Goal: Information Seeking & Learning: Learn about a topic

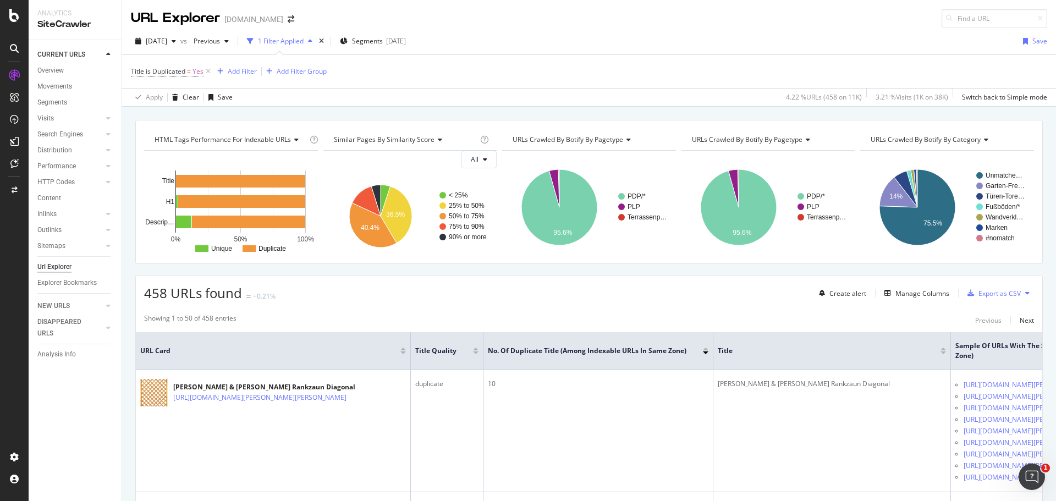
scroll to position [275, 0]
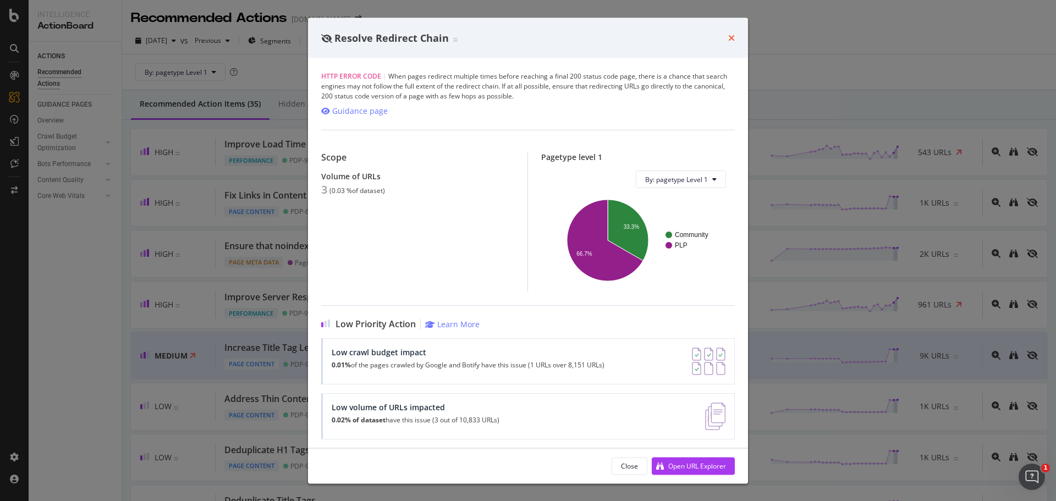
scroll to position [1375, 0]
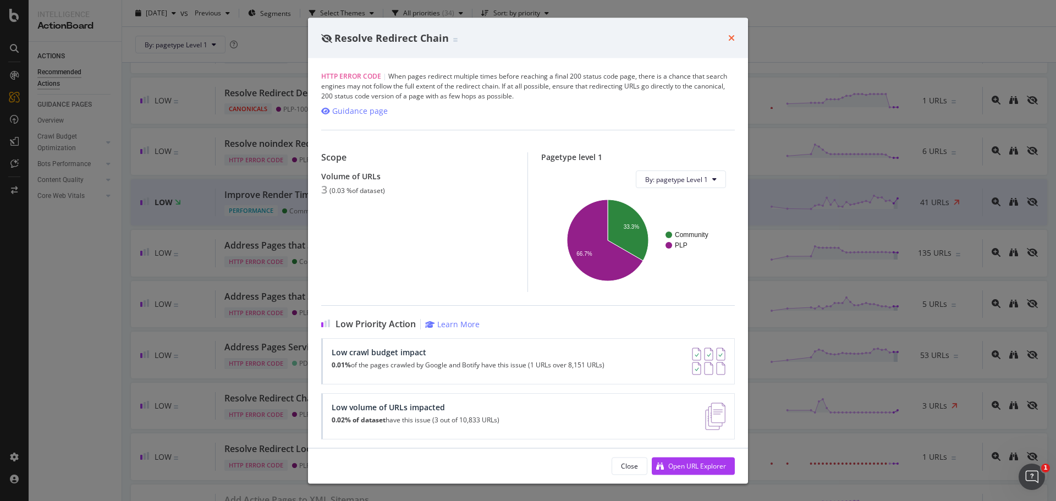
click at [733, 37] on icon "times" at bounding box center [731, 38] width 7 height 9
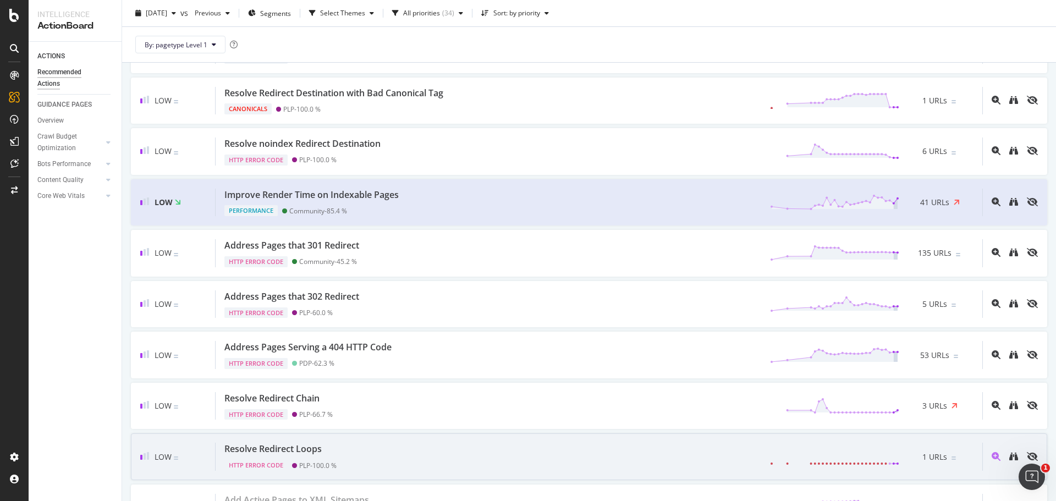
click at [311, 450] on div "Resolve Redirect Loops" at bounding box center [272, 449] width 97 height 13
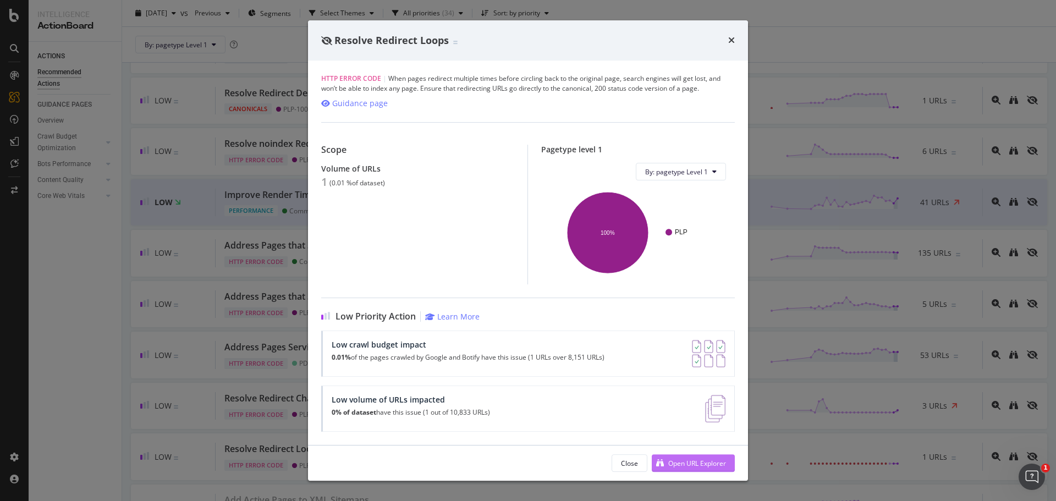
drag, startPoint x: 682, startPoint y: 460, endPoint x: 663, endPoint y: 465, distance: 19.9
click at [663, 465] on div "Open URL Explorer" at bounding box center [689, 463] width 74 height 16
drag, startPoint x: 731, startPoint y: 39, endPoint x: 681, endPoint y: 5, distance: 60.7
click at [732, 38] on icon "times" at bounding box center [731, 40] width 7 height 9
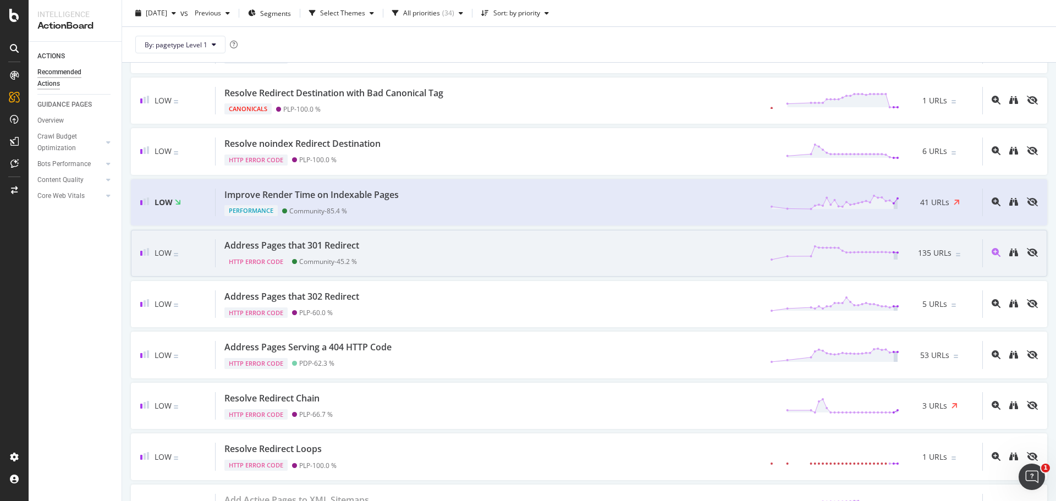
click at [359, 249] on div "Address Pages that 301 Redirect" at bounding box center [291, 245] width 135 height 13
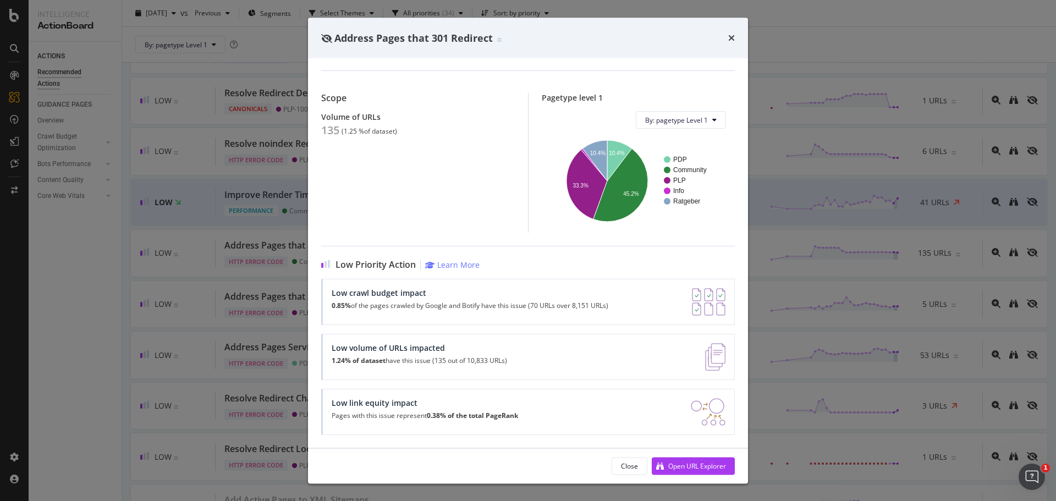
scroll to position [59, 0]
click at [692, 470] on div "Open URL Explorer" at bounding box center [697, 465] width 58 height 9
click at [731, 41] on icon "times" at bounding box center [731, 38] width 7 height 9
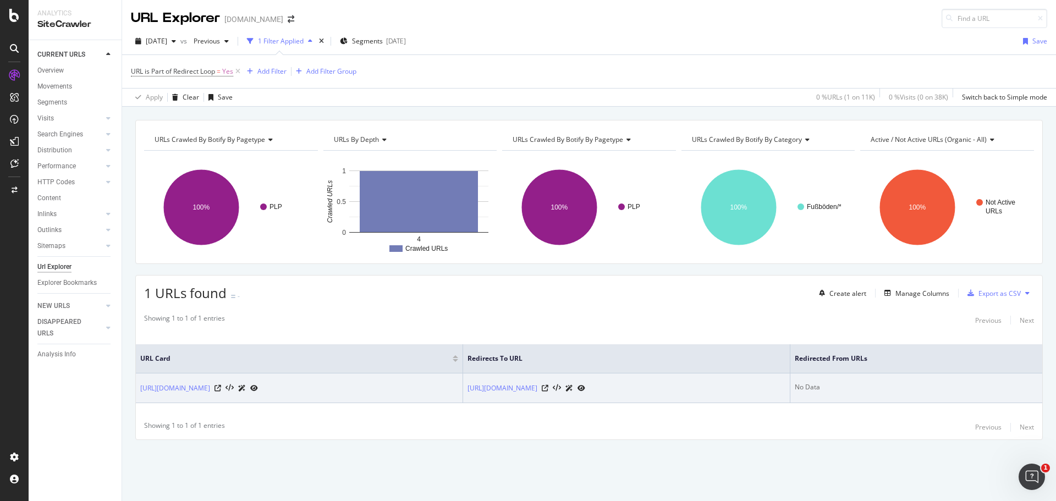
drag, startPoint x: 135, startPoint y: 380, endPoint x: 375, endPoint y: 394, distance: 239.6
click at [375, 394] on div "1 URLs found - Create alert Manage Columns Export as CSV Showing 1 to 1 of 1 en…" at bounding box center [588, 357] width 907 height 165
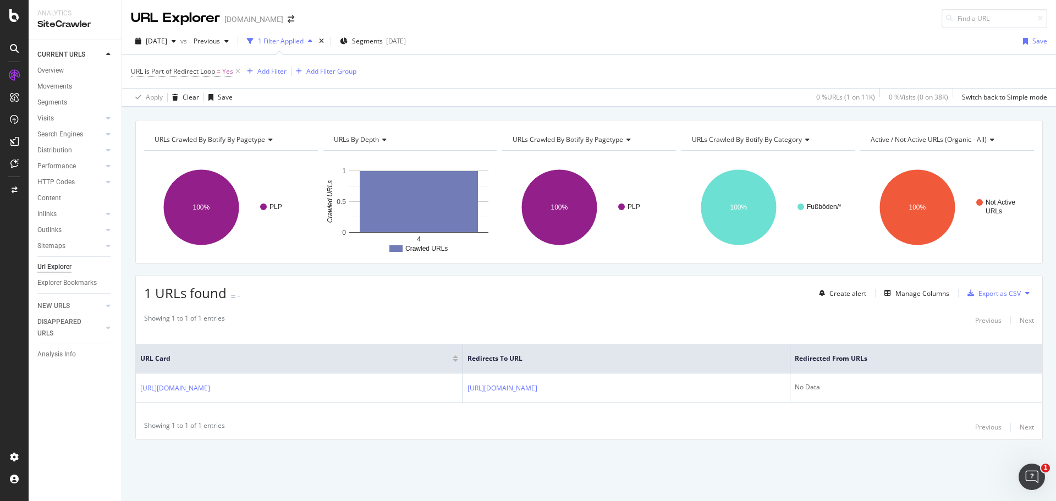
copy table "URL Card Redirects to URL Redirected from URLs https://www.casando.de/holzboede…"
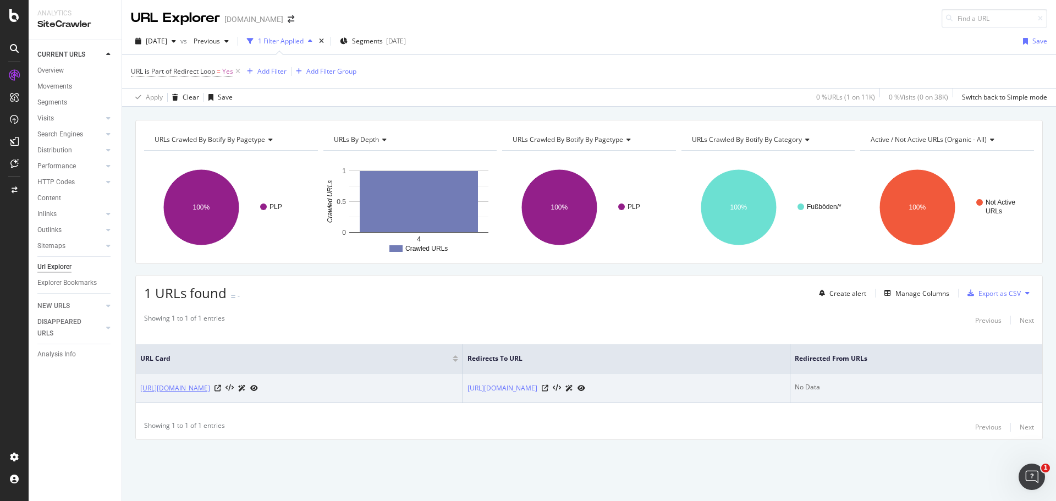
click at [210, 387] on link "[URL][DOMAIN_NAME]" at bounding box center [175, 388] width 70 height 11
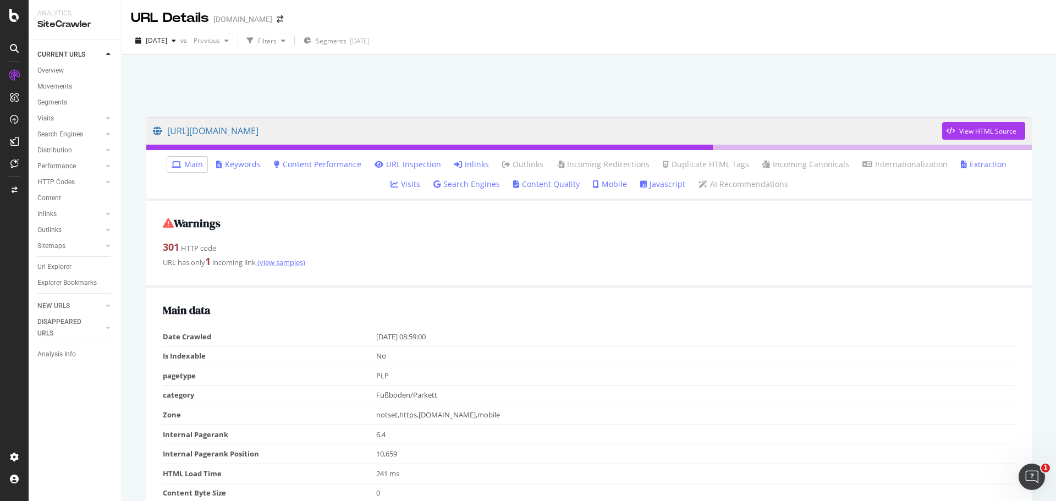
click at [280, 262] on link "(view samples)" at bounding box center [280, 262] width 49 height 10
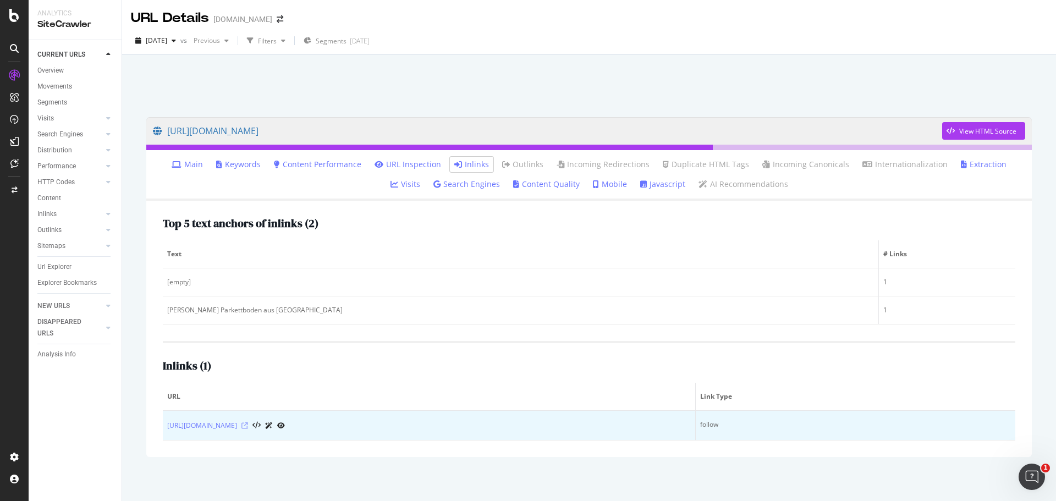
click at [248, 425] on icon at bounding box center [244, 425] width 7 height 7
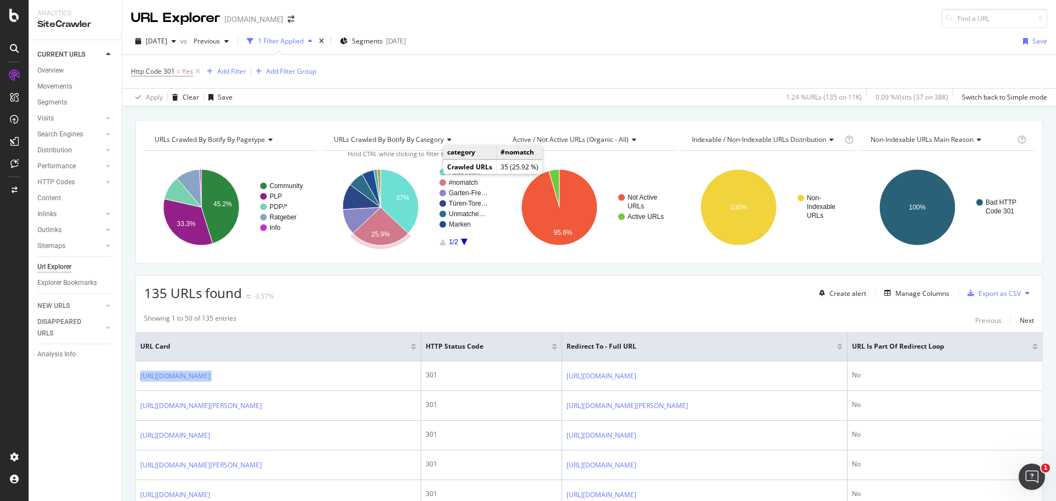
drag, startPoint x: 429, startPoint y: 379, endPoint x: 451, endPoint y: 137, distance: 243.0
click at [142, 368] on td "https://www.casando.de/gartenundfreizeit-terrassenueberdachungen/" at bounding box center [278, 376] width 285 height 30
copy div "ttps://www.casando.de/gartenundfreizeit-terrassenueberdachungen/"
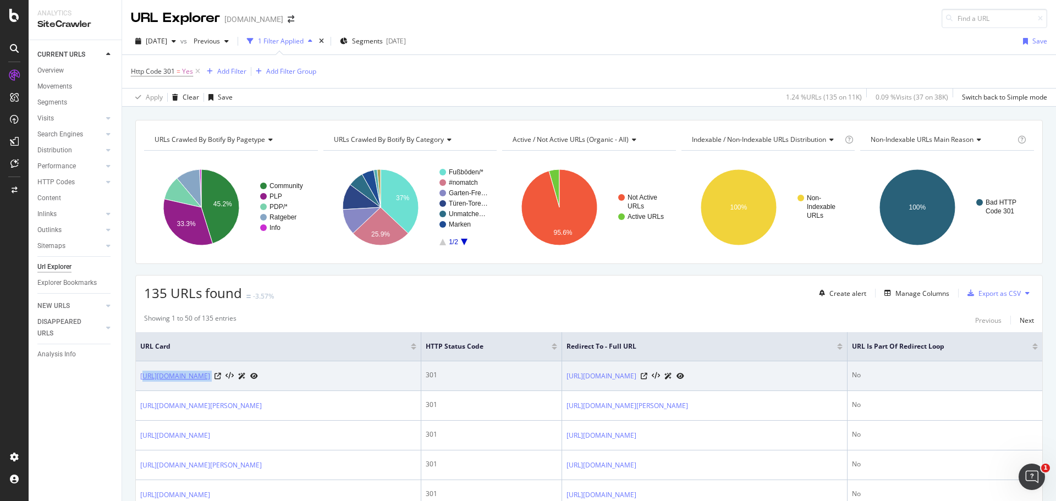
click at [210, 377] on link "[URL][DOMAIN_NAME]" at bounding box center [175, 376] width 70 height 11
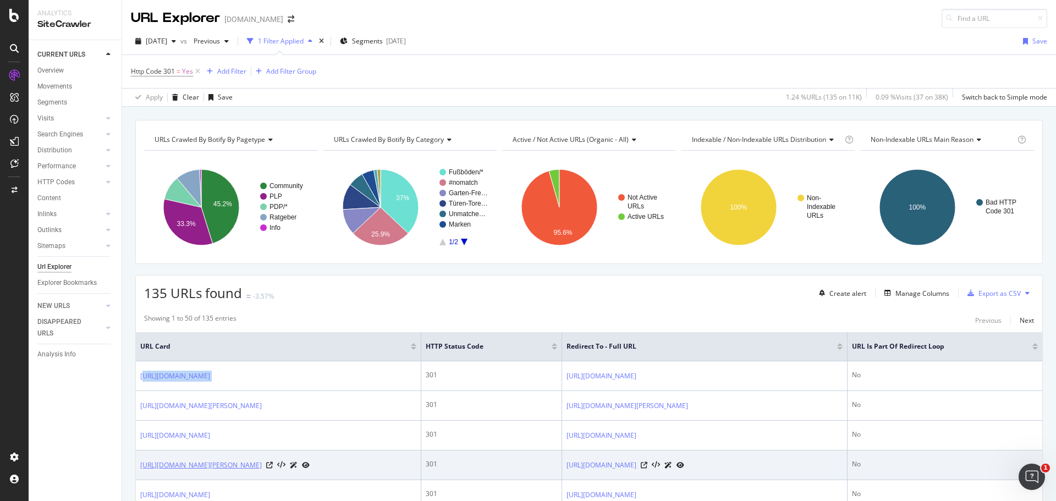
drag, startPoint x: 215, startPoint y: 491, endPoint x: 190, endPoint y: 485, distance: 25.9
click at [190, 471] on link "https://www.casando.de/holzboeden-parkett/eiche/" at bounding box center [201, 465] width 122 height 11
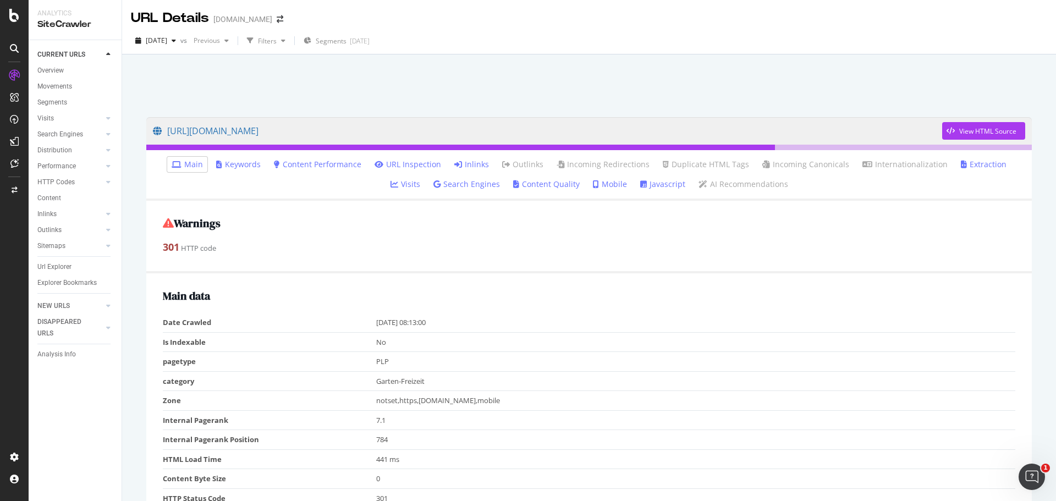
click at [454, 167] on link "Inlinks" at bounding box center [471, 164] width 35 height 11
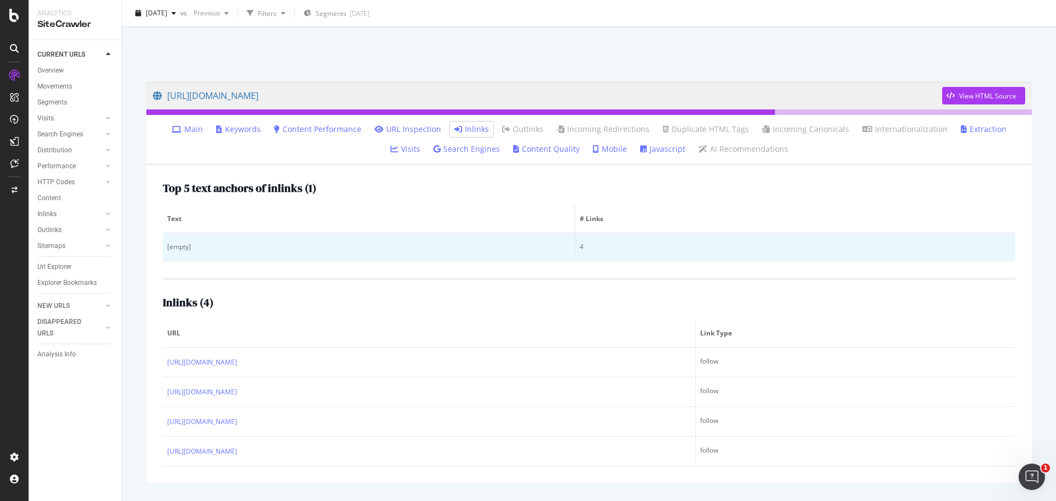
scroll to position [54, 0]
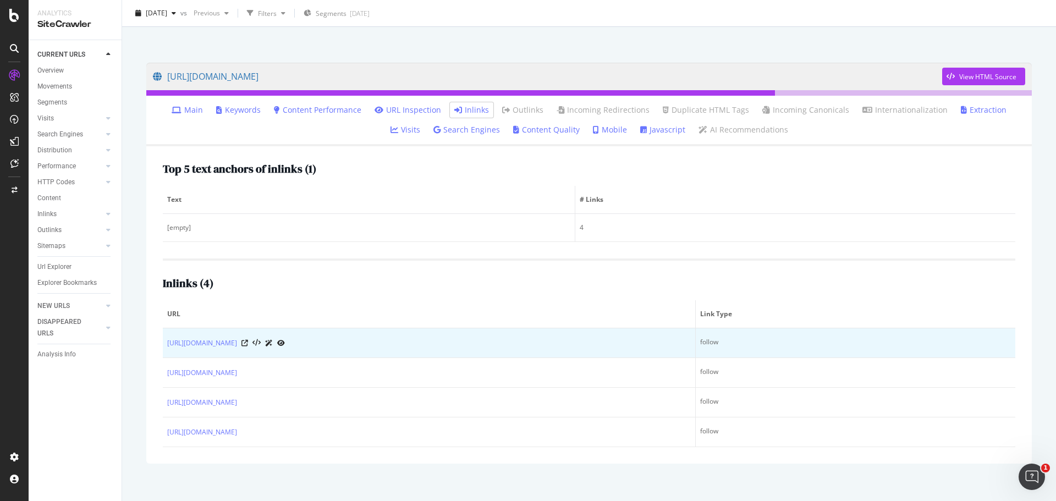
drag, startPoint x: 195, startPoint y: 348, endPoint x: 326, endPoint y: 350, distance: 131.5
click at [325, 350] on td "https://www.casando.de/gartenundfreizeit-zaeune/" at bounding box center [429, 343] width 533 height 30
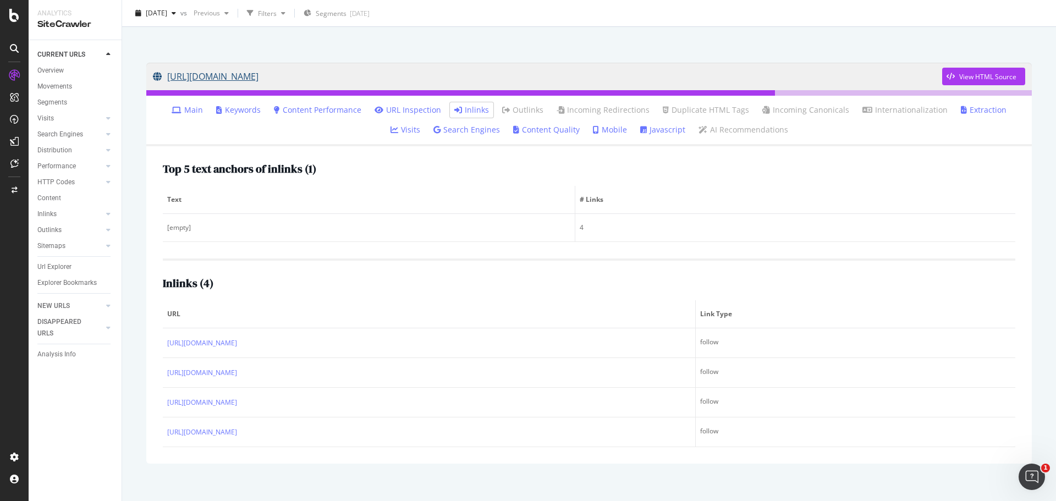
copy link "https://www.casando.de/gartenundfreizeit-zaeune/"
click at [966, 74] on div "View HTML Source" at bounding box center [987, 76] width 57 height 9
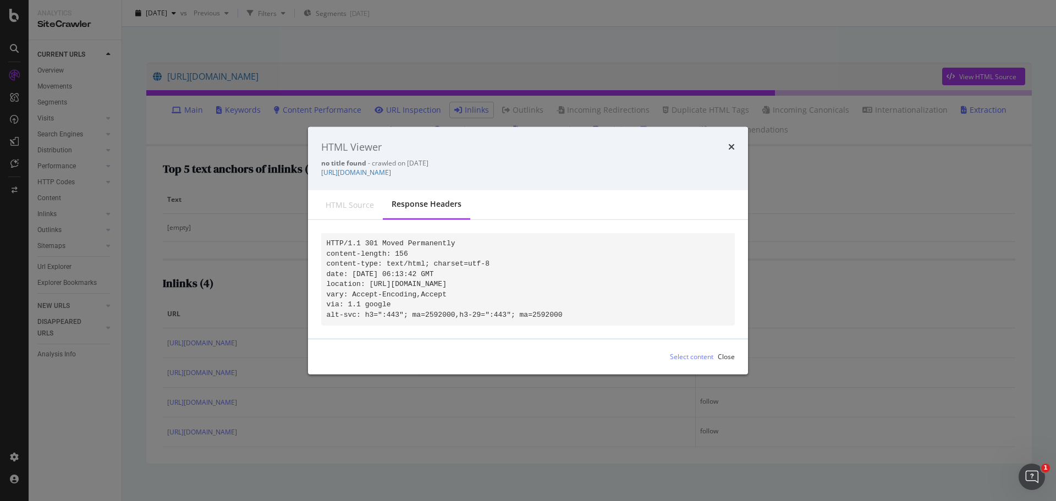
drag, startPoint x: 577, startPoint y: 166, endPoint x: 310, endPoint y: 170, distance: 267.3
click at [310, 170] on div "HTML Viewer no title found - crawled on 2025-08-17 https://www.casando.de/garte…" at bounding box center [528, 158] width 440 height 64
copy link "https://www.casando.de/gartenundfreizeit-terrassenueberdachungen/"
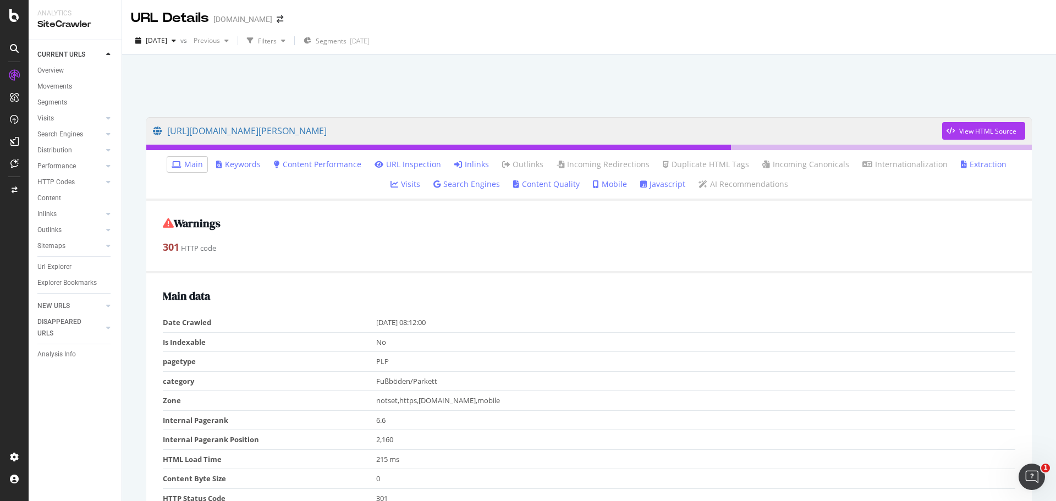
click at [459, 160] on link "Inlinks" at bounding box center [471, 164] width 35 height 11
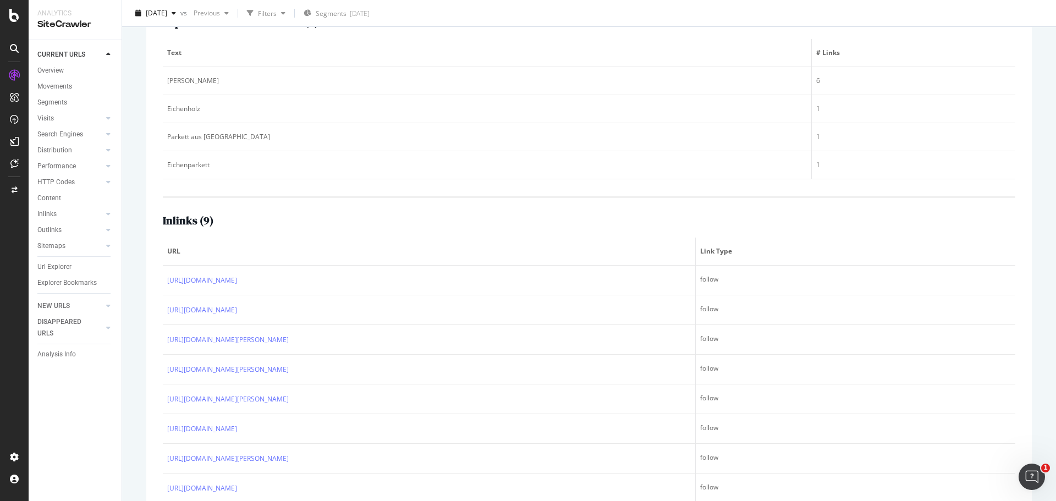
scroll to position [240, 0]
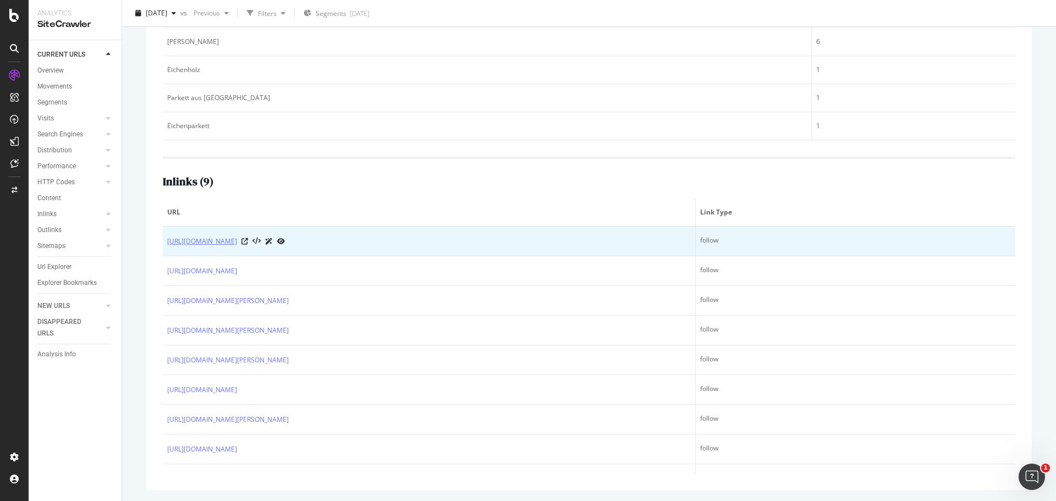
drag, startPoint x: 159, startPoint y: 235, endPoint x: 307, endPoint y: 245, distance: 148.8
click at [307, 245] on div "Top 5 text anchors of inlinks ( 4 ) Text # Links Eiche 6 Eichenholz 1 Parkett a…" at bounding box center [588, 225] width 885 height 530
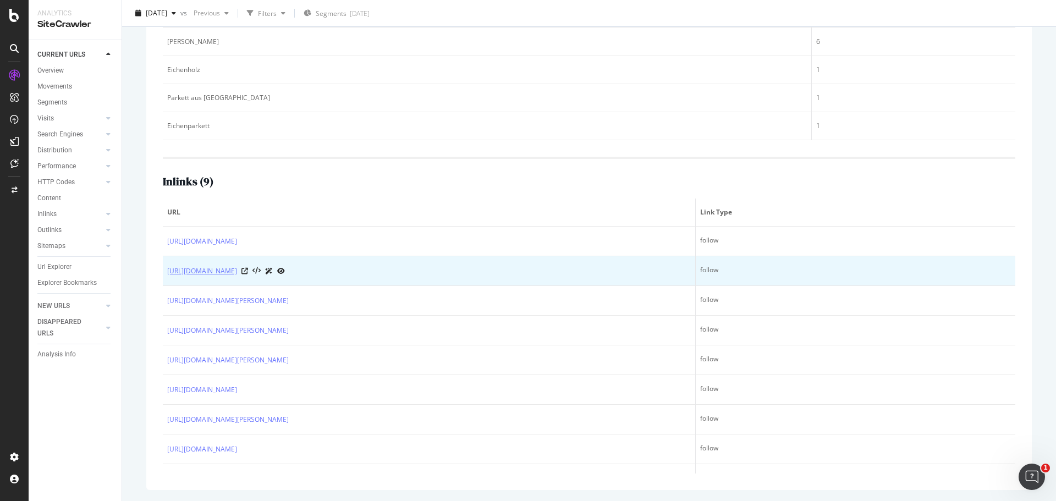
copy table "URL Link Type https://www.casando.de/holzboeden-parkett/"
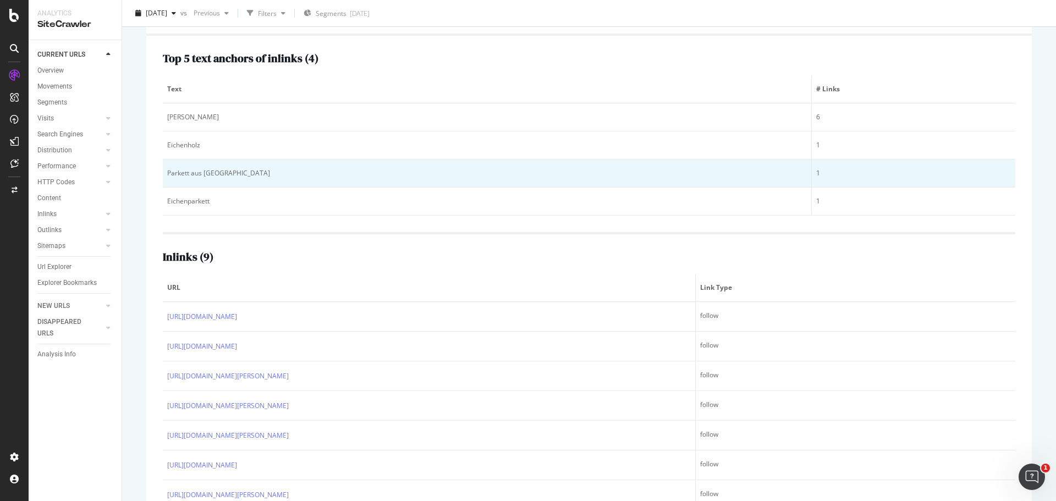
scroll to position [220, 0]
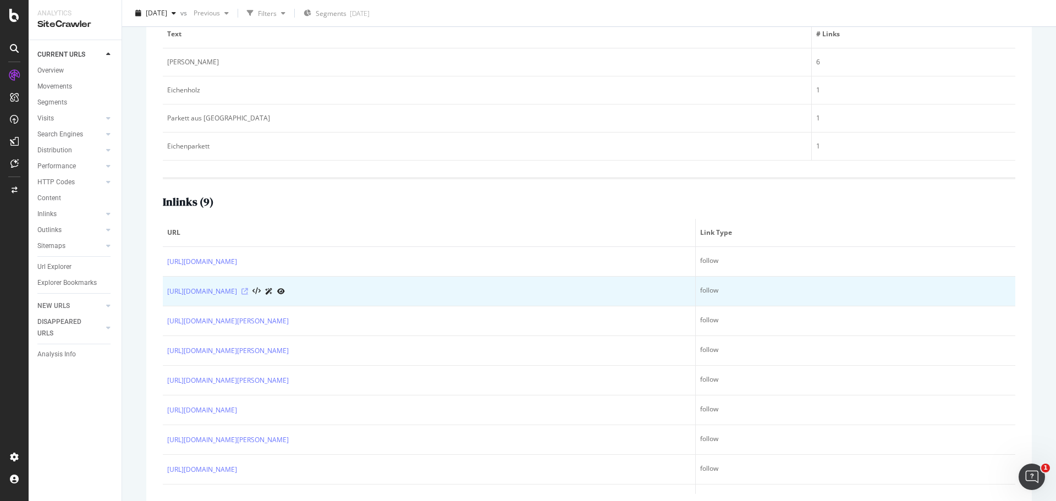
click at [248, 292] on icon at bounding box center [244, 291] width 7 height 7
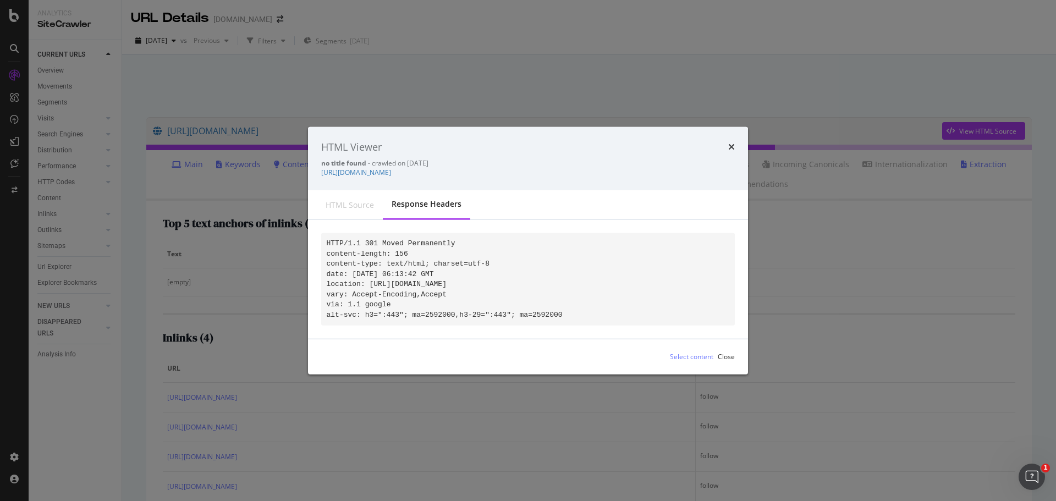
scroll to position [54, 0]
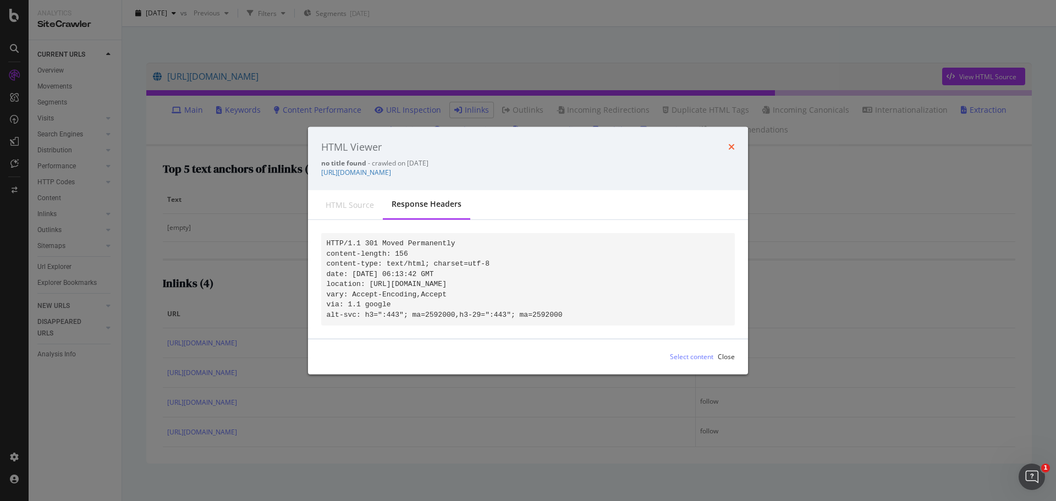
click at [728, 143] on icon "times" at bounding box center [731, 146] width 7 height 9
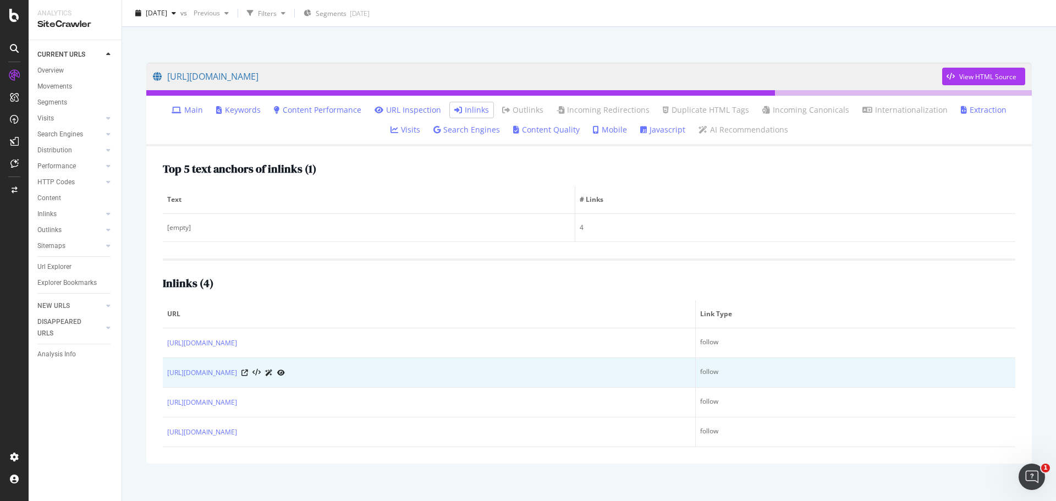
drag, startPoint x: 156, startPoint y: 365, endPoint x: 232, endPoint y: 382, distance: 78.4
click at [449, 377] on div "Top 5 text anchors of inlinks ( 1 ) Text # Links [empty] 4 Inlinks ( 4 ) URL Li…" at bounding box center [588, 304] width 885 height 317
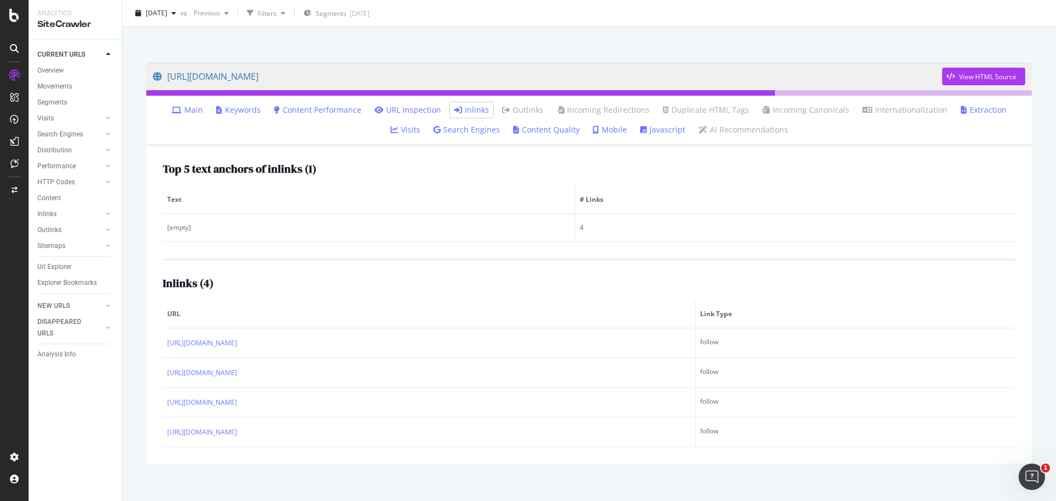
drag, startPoint x: 133, startPoint y: 438, endPoint x: 146, endPoint y: 435, distance: 13.6
click at [134, 439] on div "[URL][DOMAIN_NAME] View HTML Source Main Keywords Content Performance URL Inspe…" at bounding box center [589, 250] width 934 height 501
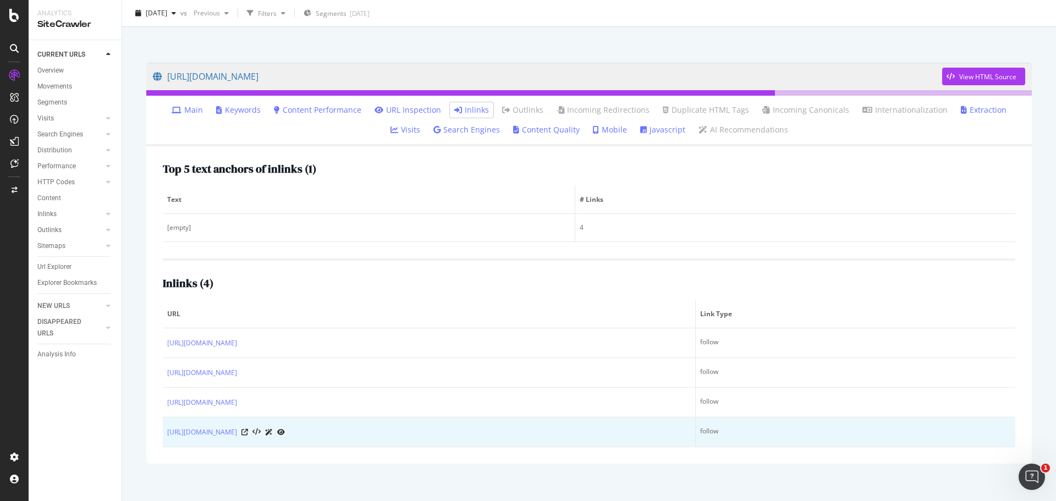
drag, startPoint x: 161, startPoint y: 431, endPoint x: 262, endPoint y: 440, distance: 101.6
click at [258, 439] on div "Top 5 text anchors of inlinks ( 1 ) Text # Links [empty] 4 Inlinks ( 4 ) URL Li…" at bounding box center [588, 304] width 885 height 317
click at [248, 434] on icon at bounding box center [244, 432] width 7 height 7
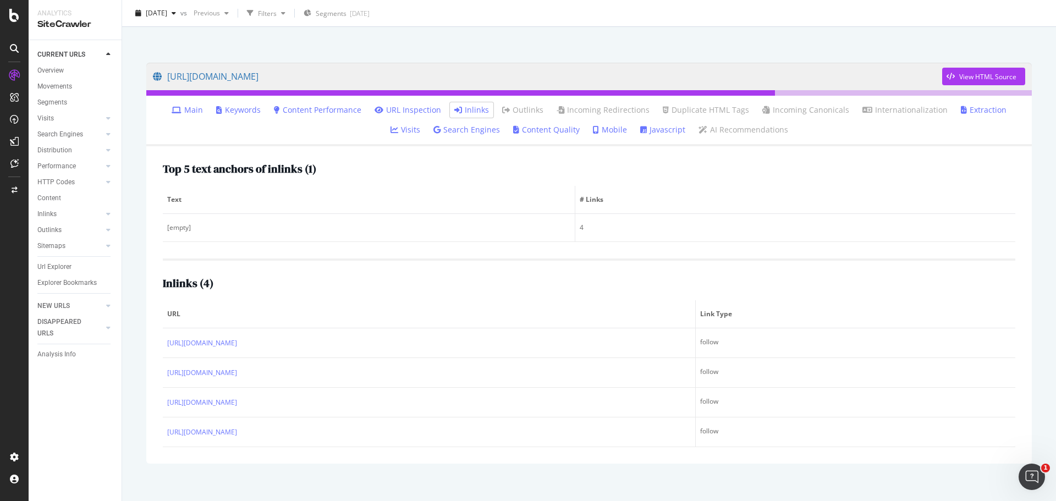
click at [387, 475] on div "https://www.casando.de/gartenundfreizeit-terrassenueberdachungen/ View HTML Sou…" at bounding box center [588, 263] width 907 height 423
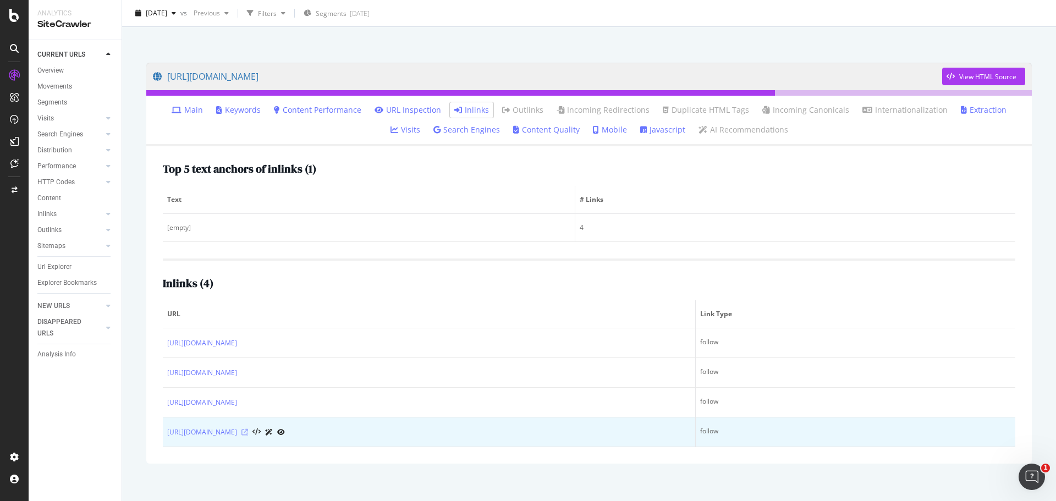
click at [248, 433] on icon at bounding box center [244, 432] width 7 height 7
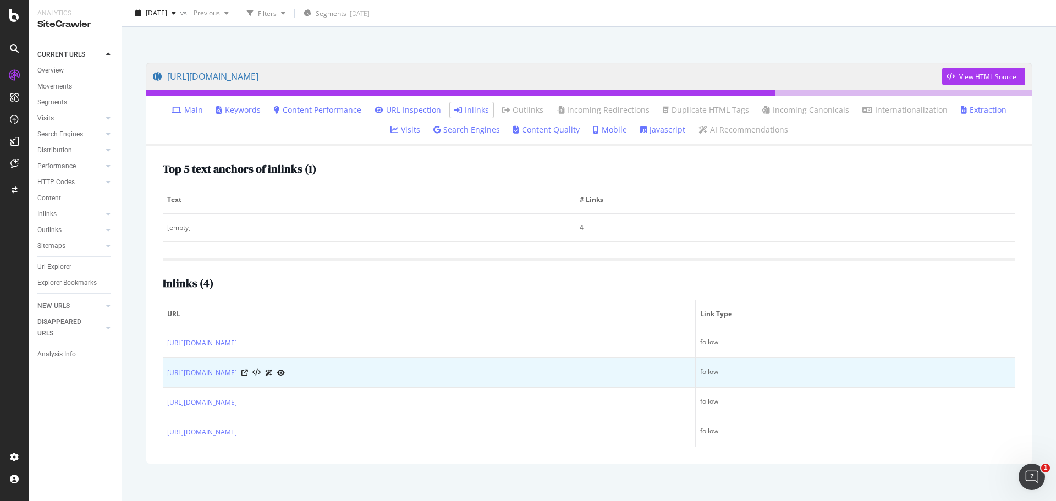
drag, startPoint x: 457, startPoint y: 375, endPoint x: 463, endPoint y: 376, distance: 6.1
click at [285, 376] on div at bounding box center [262, 373] width 43 height 12
click at [248, 373] on icon at bounding box center [244, 373] width 7 height 7
